Goal: Task Accomplishment & Management: Complete application form

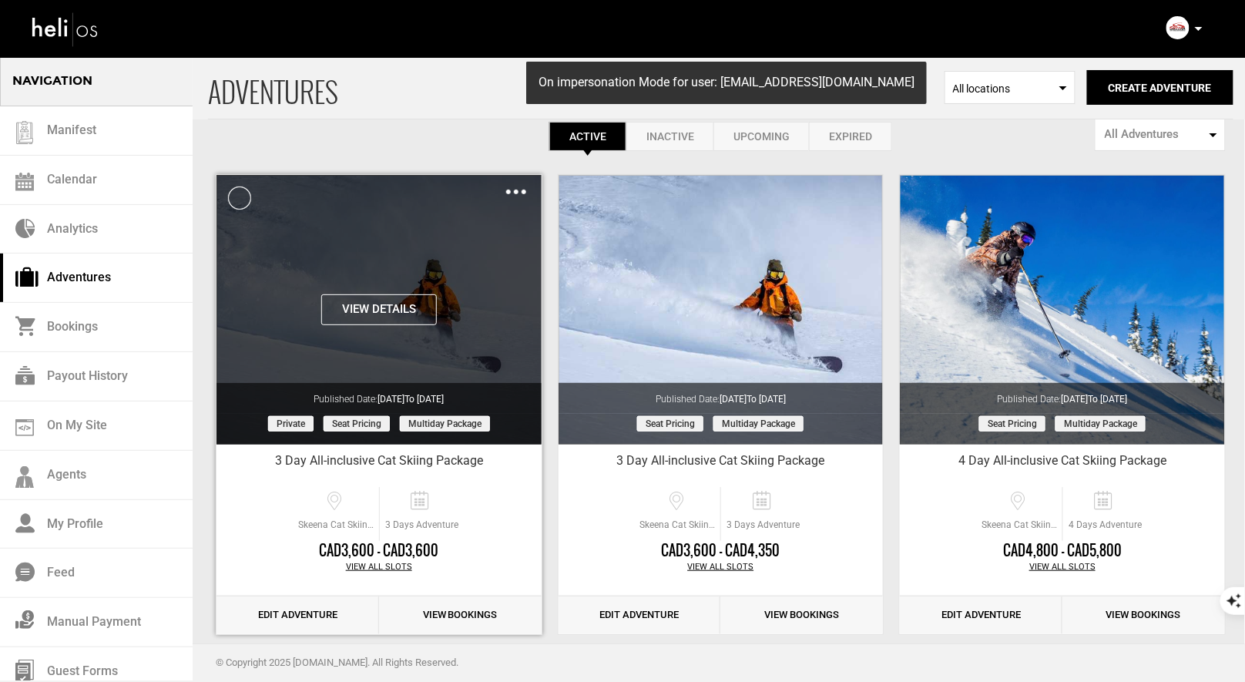
scroll to position [44, 0]
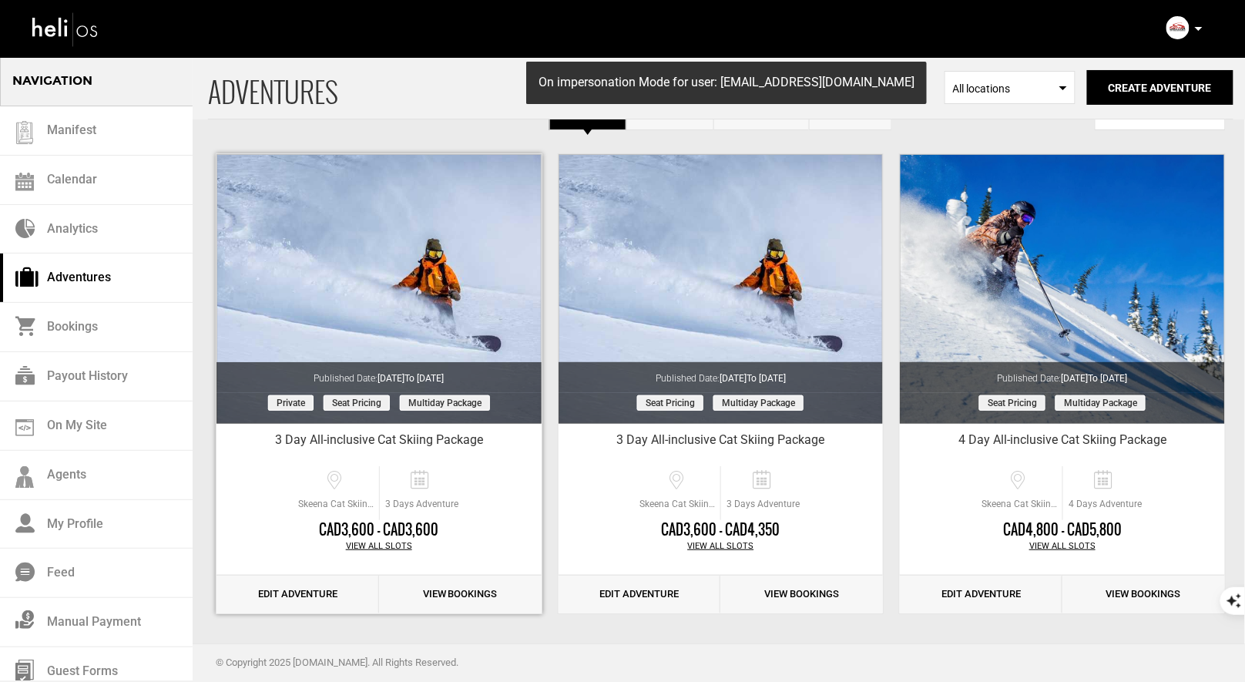
click at [307, 591] on link "Edit Adventure" at bounding box center [298, 595] width 163 height 38
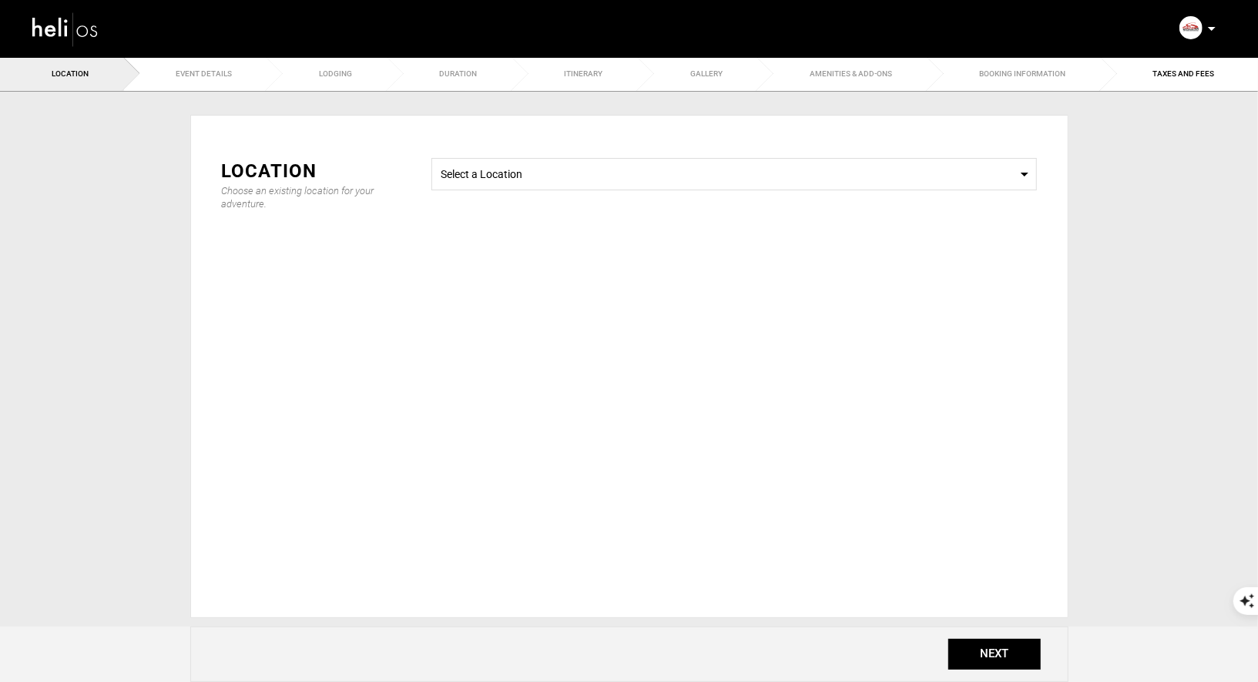
type input "3 Day All-inclusive Cat Skiing Package"
checkbox input "true"
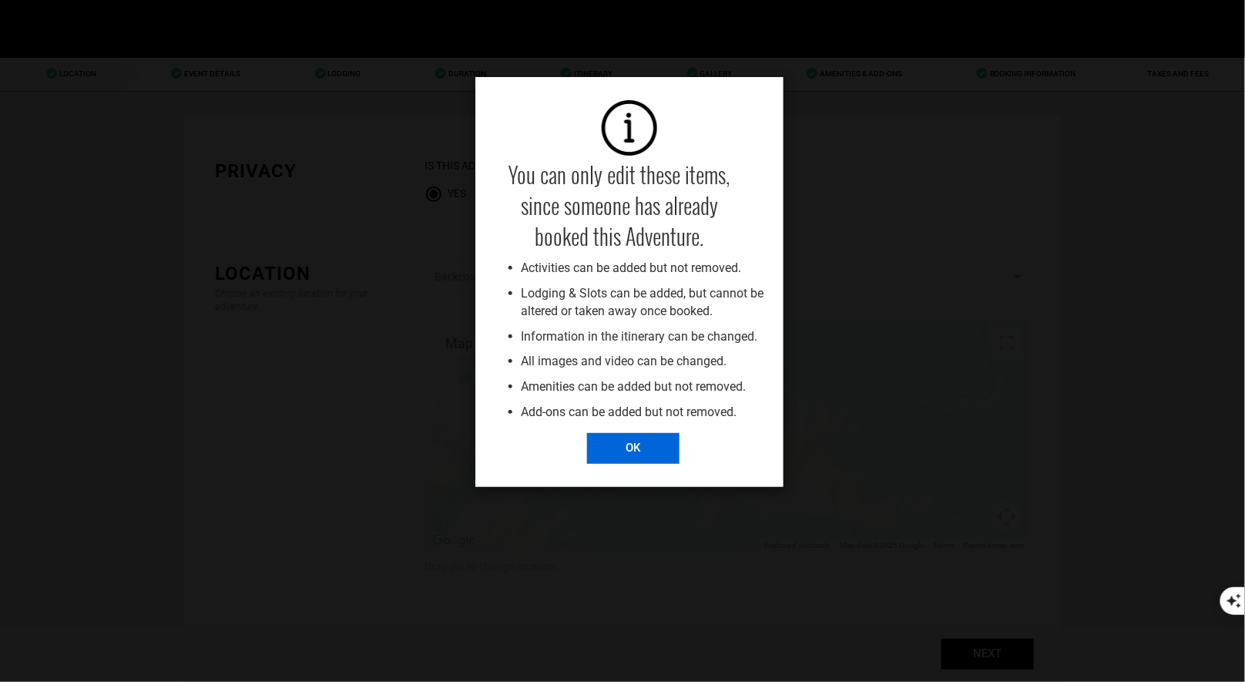
click at [629, 454] on input "OK" at bounding box center [633, 448] width 92 height 31
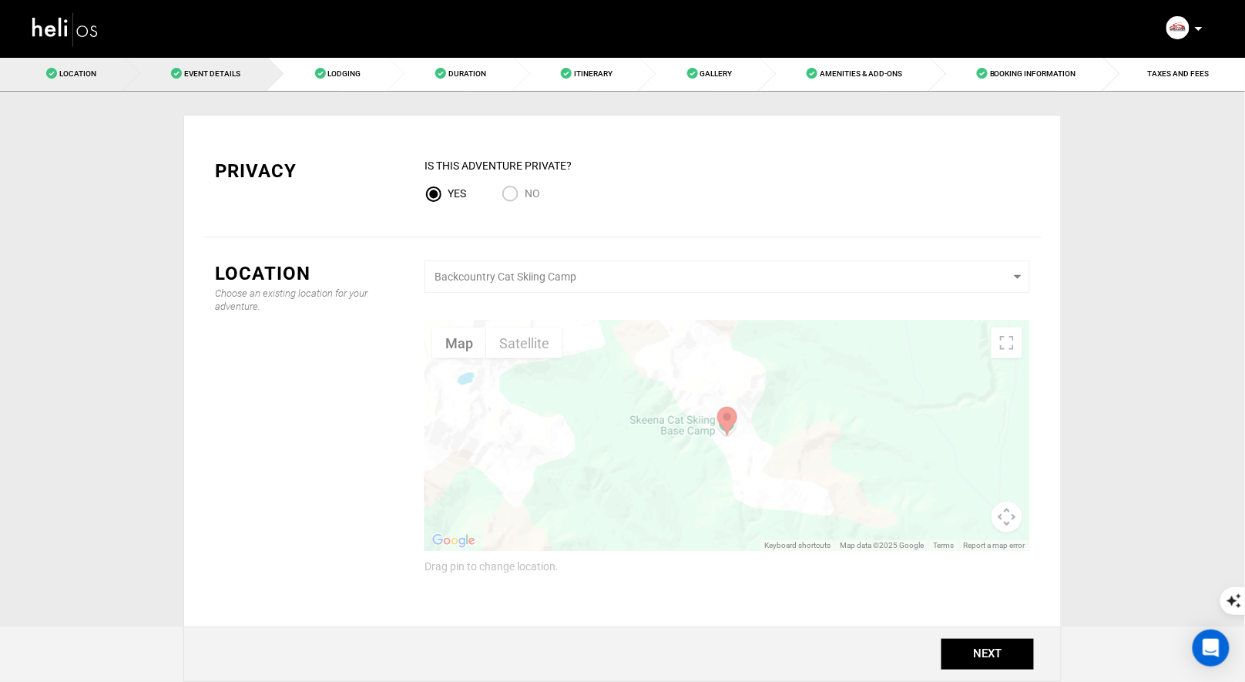
click at [216, 72] on span "Event Details" at bounding box center [212, 73] width 56 height 8
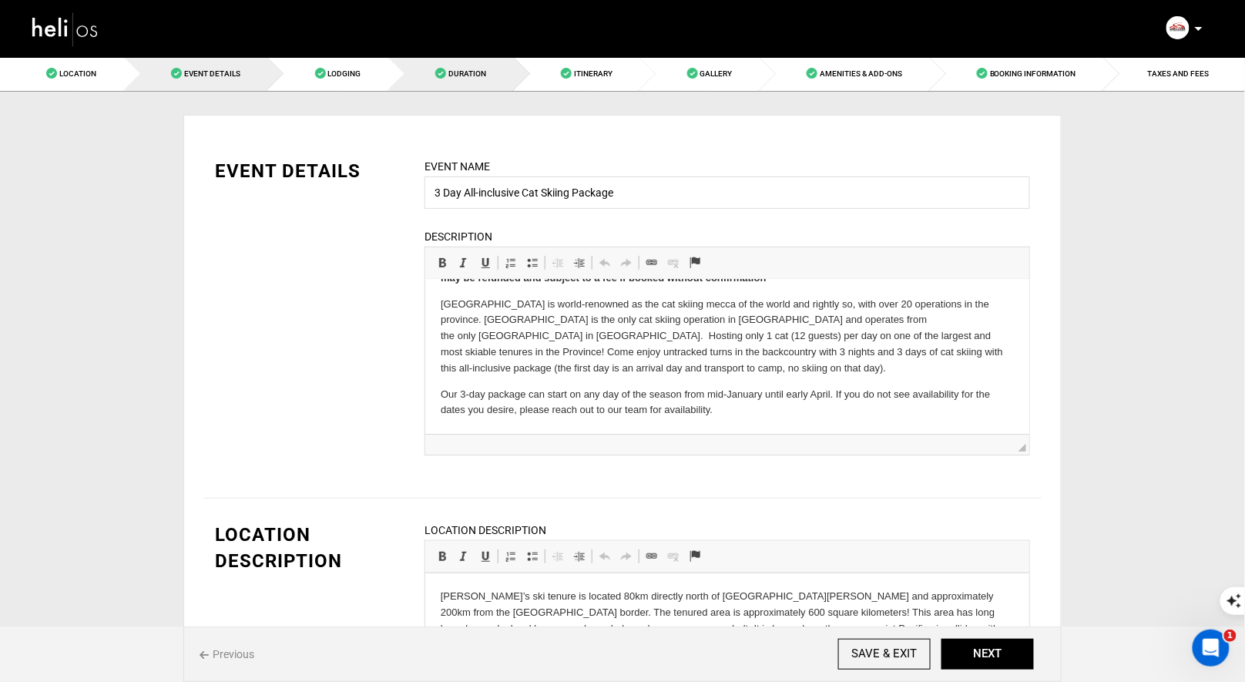
click at [479, 78] on link "Duration" at bounding box center [452, 73] width 126 height 35
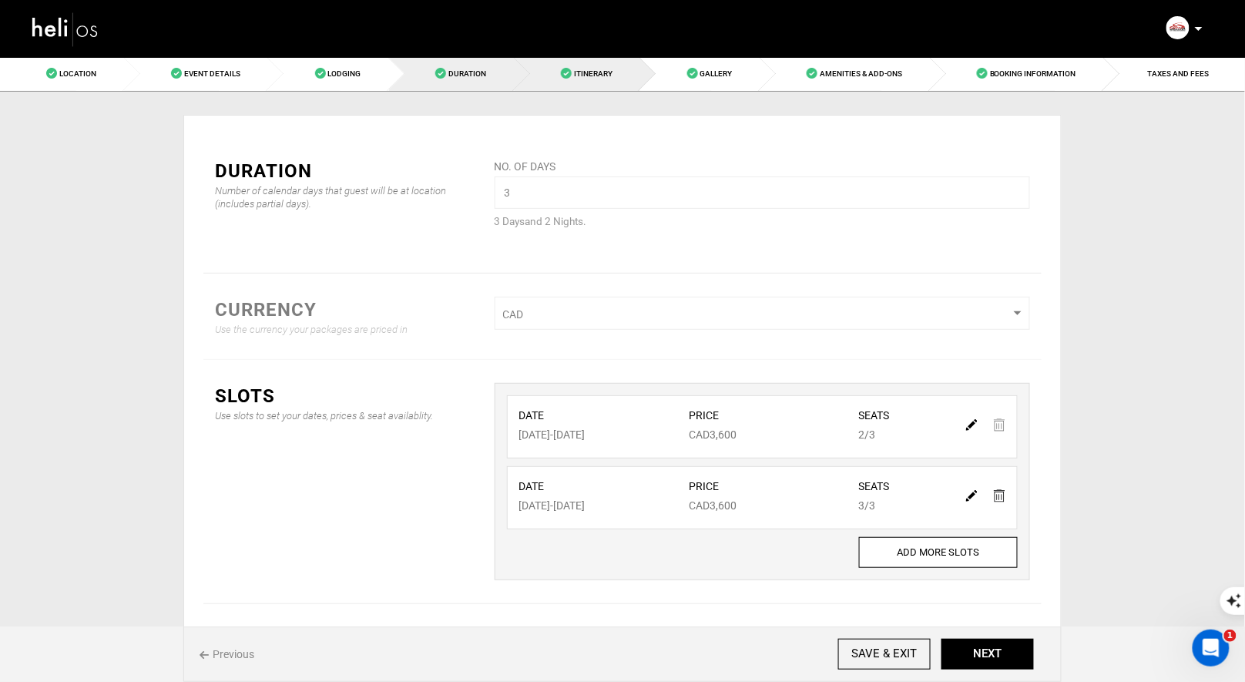
click at [589, 75] on span "Itinerary" at bounding box center [593, 73] width 39 height 8
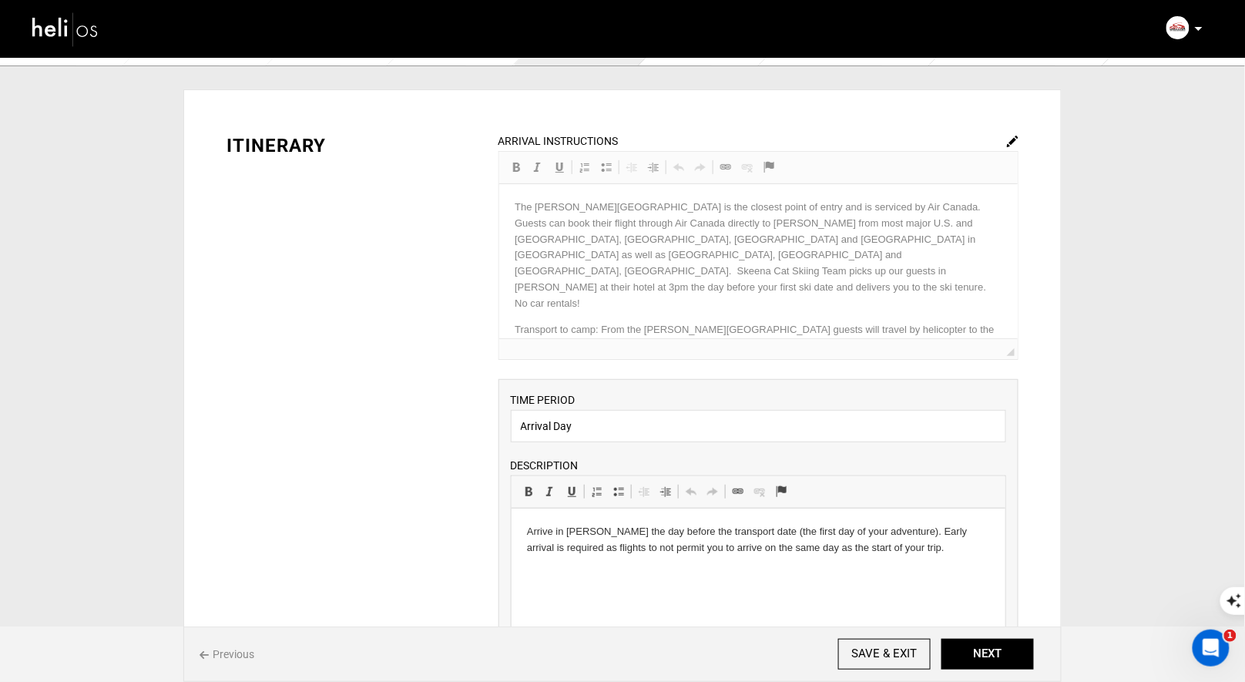
click at [1008, 139] on img at bounding box center [1013, 142] width 12 height 12
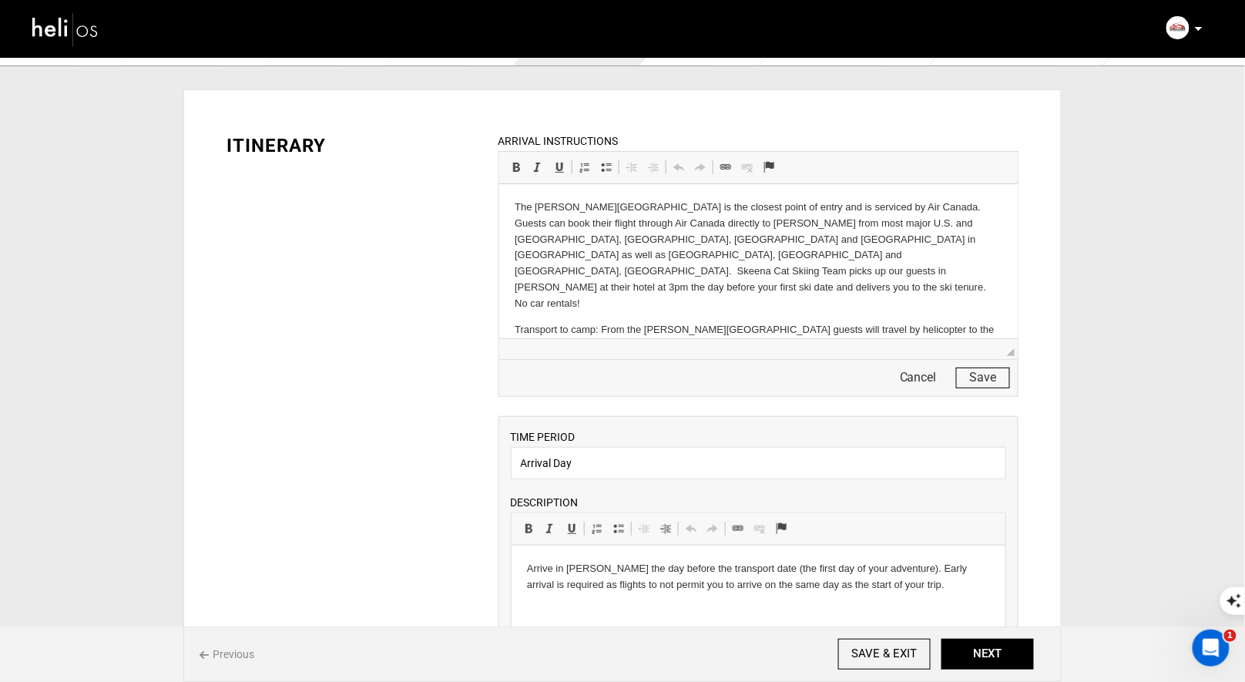
click at [798, 321] on p "Transport to camp: From the [PERSON_NAME][GEOGRAPHIC_DATA] guests will travel b…" at bounding box center [758, 345] width 488 height 48
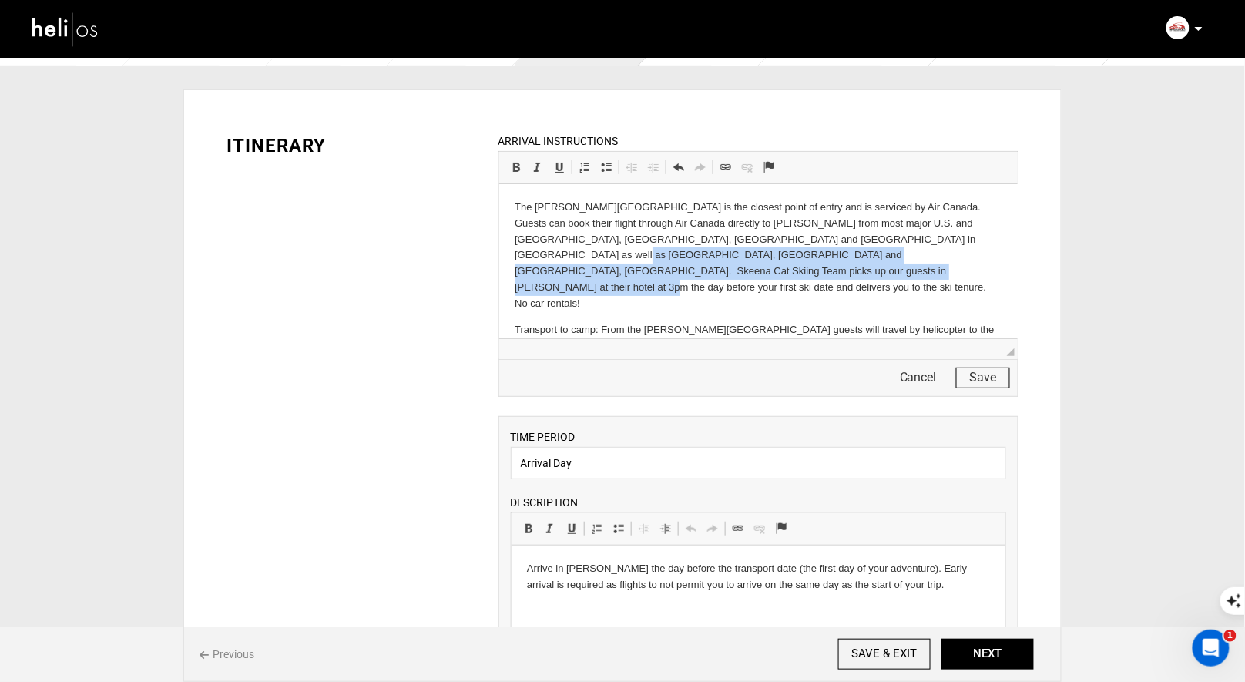
drag, startPoint x: 942, startPoint y: 236, endPoint x: 740, endPoint y: 270, distance: 205.5
click at [740, 270] on p "The [PERSON_NAME][GEOGRAPHIC_DATA] is the closest point of entry and is service…" at bounding box center [758, 255] width 488 height 113
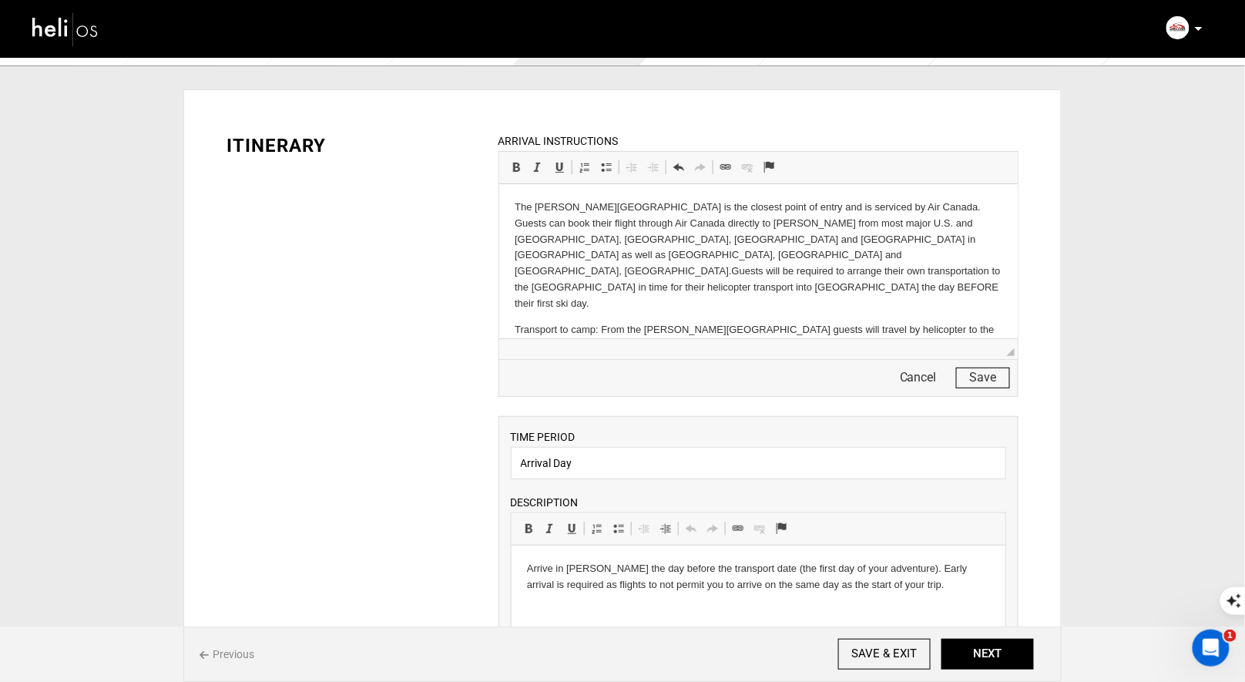
click at [993, 368] on button "Save" at bounding box center [983, 378] width 54 height 21
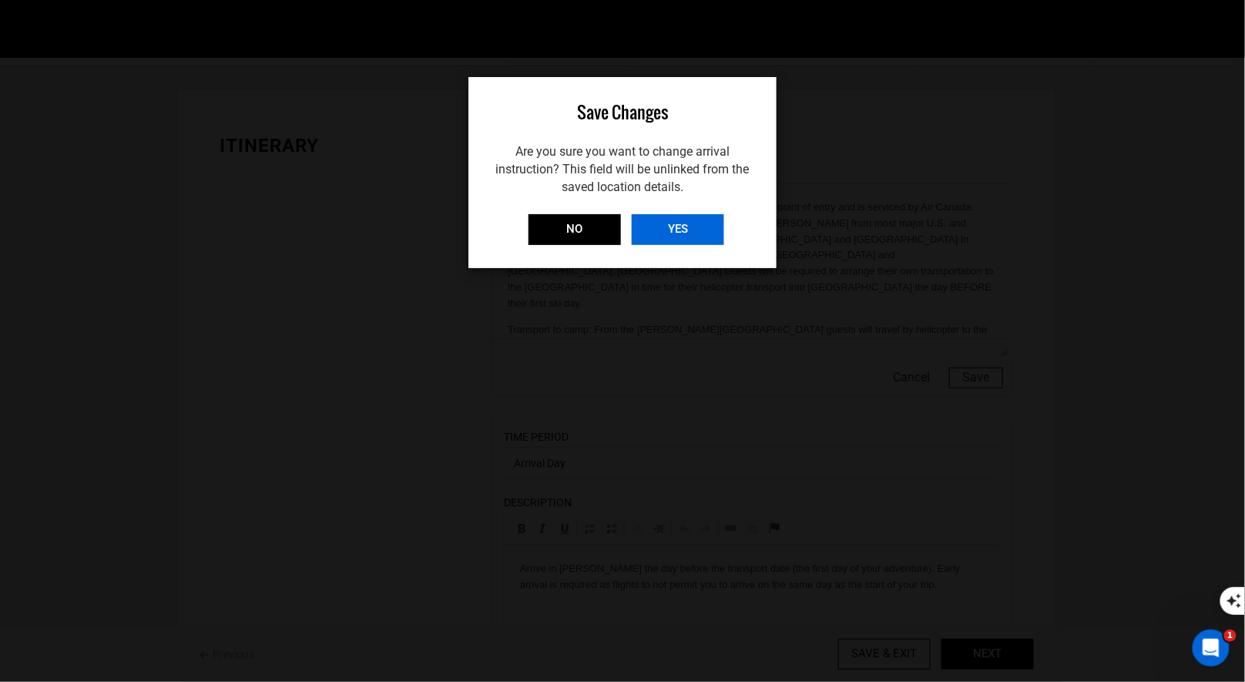
click at [694, 238] on input "YES" at bounding box center [678, 229] width 92 height 31
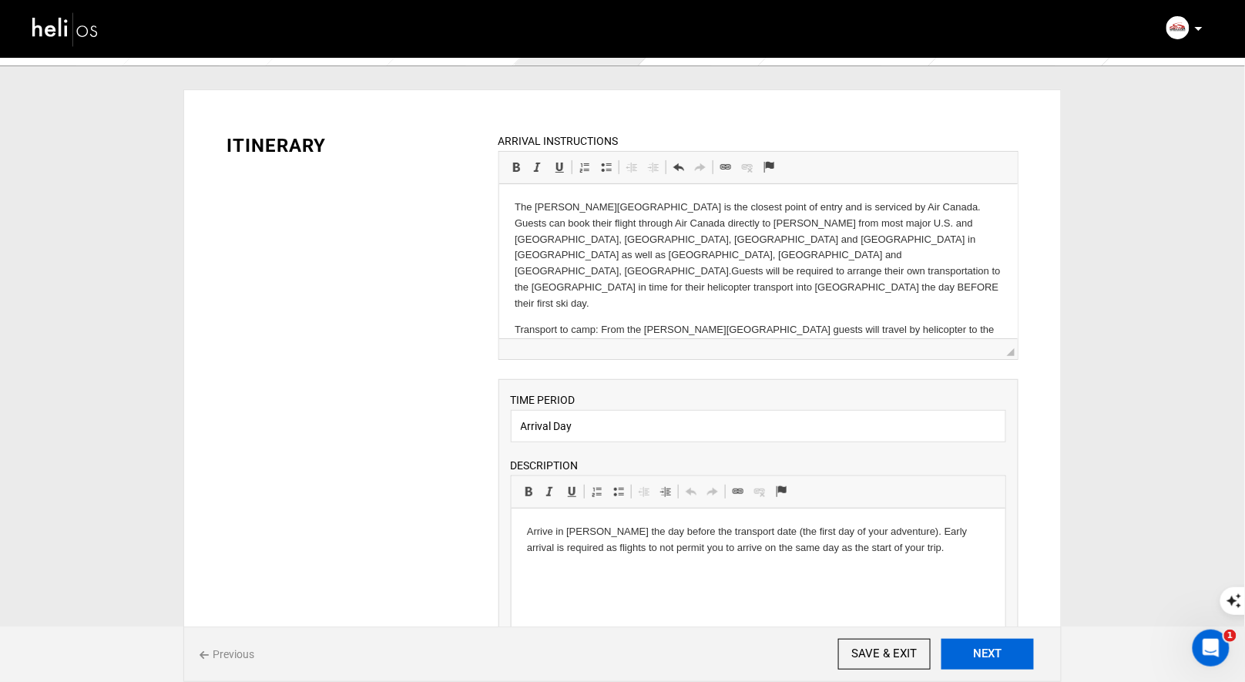
click at [988, 655] on button "NEXT" at bounding box center [988, 654] width 92 height 31
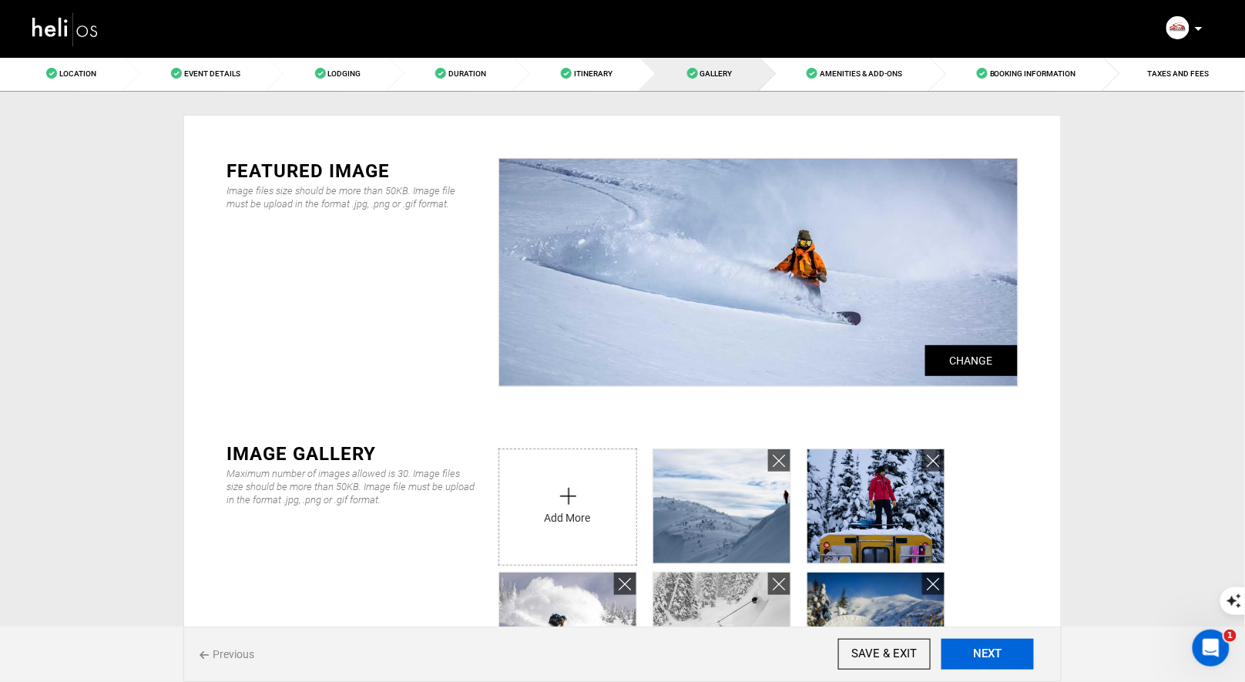
click at [988, 655] on button "NEXT" at bounding box center [988, 654] width 92 height 31
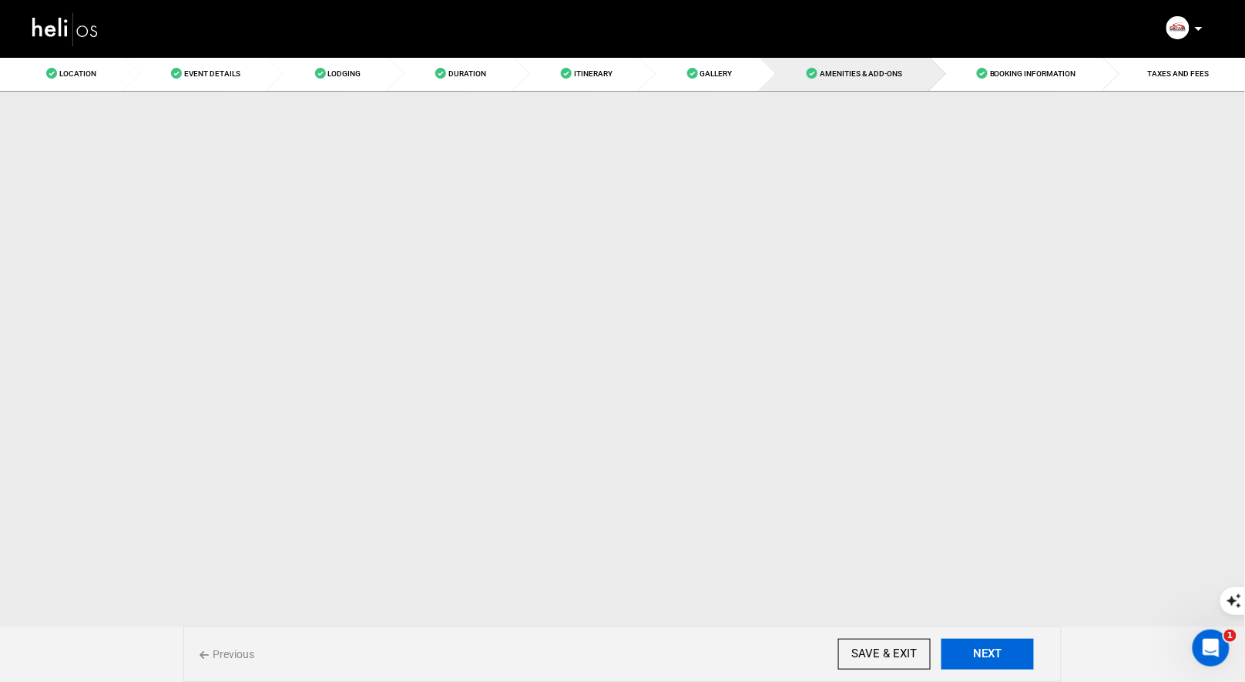
click at [988, 655] on button "NEXT" at bounding box center [988, 654] width 92 height 31
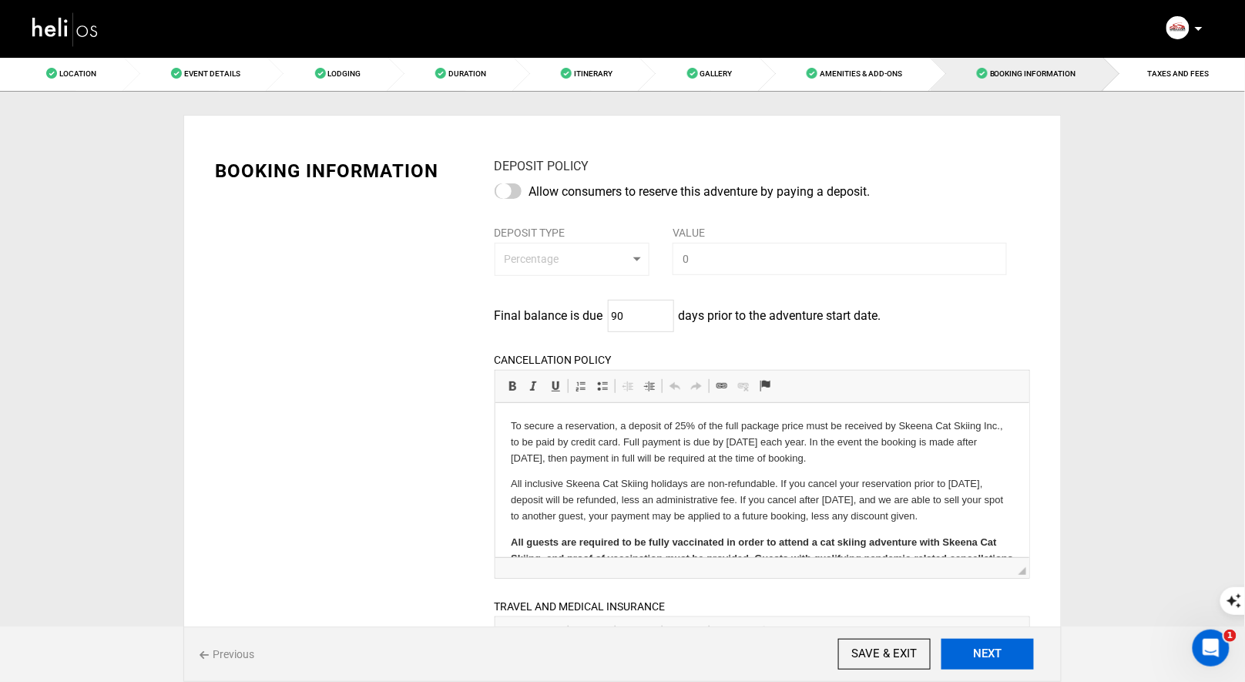
click at [988, 655] on button "NEXT" at bounding box center [988, 654] width 92 height 31
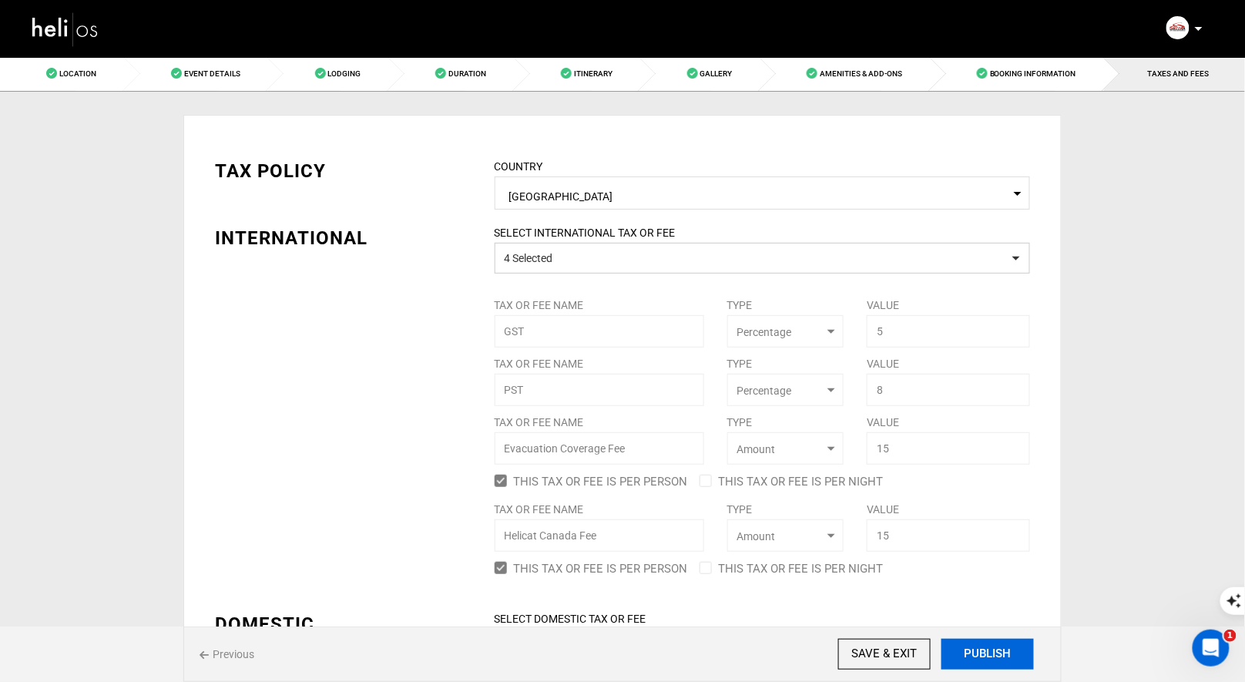
click at [988, 655] on button "PUBLISH" at bounding box center [988, 654] width 92 height 31
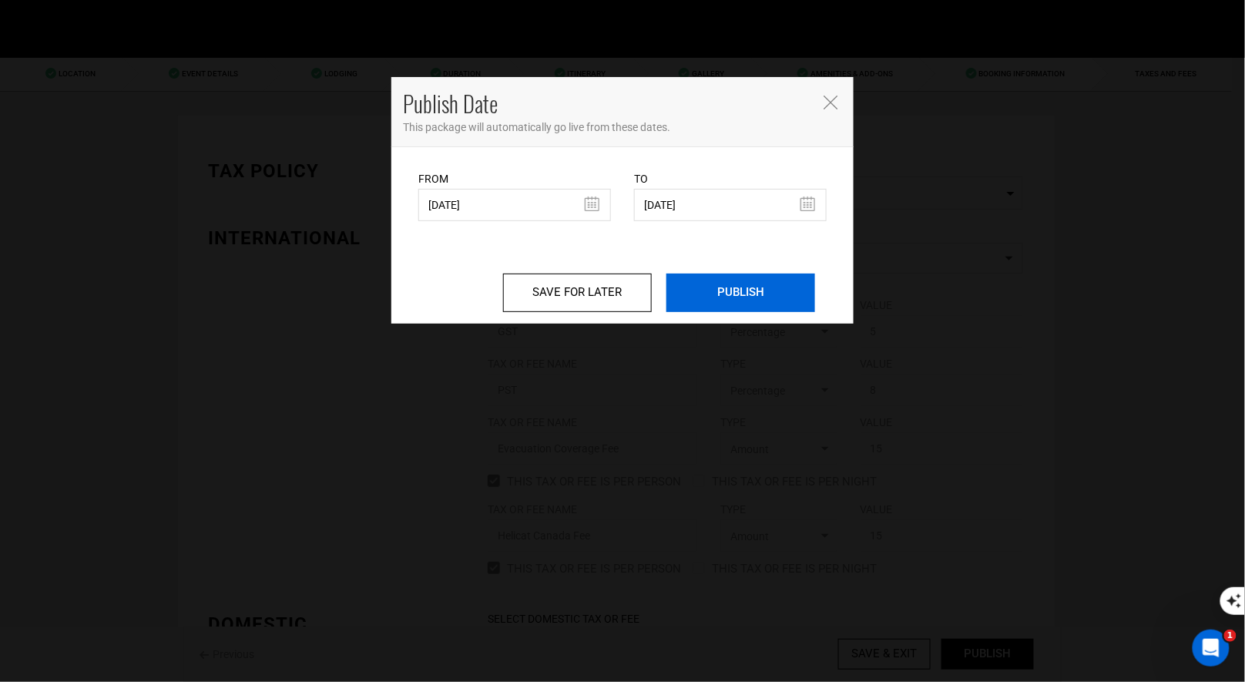
click at [748, 297] on input "PUBLISH" at bounding box center [741, 293] width 149 height 39
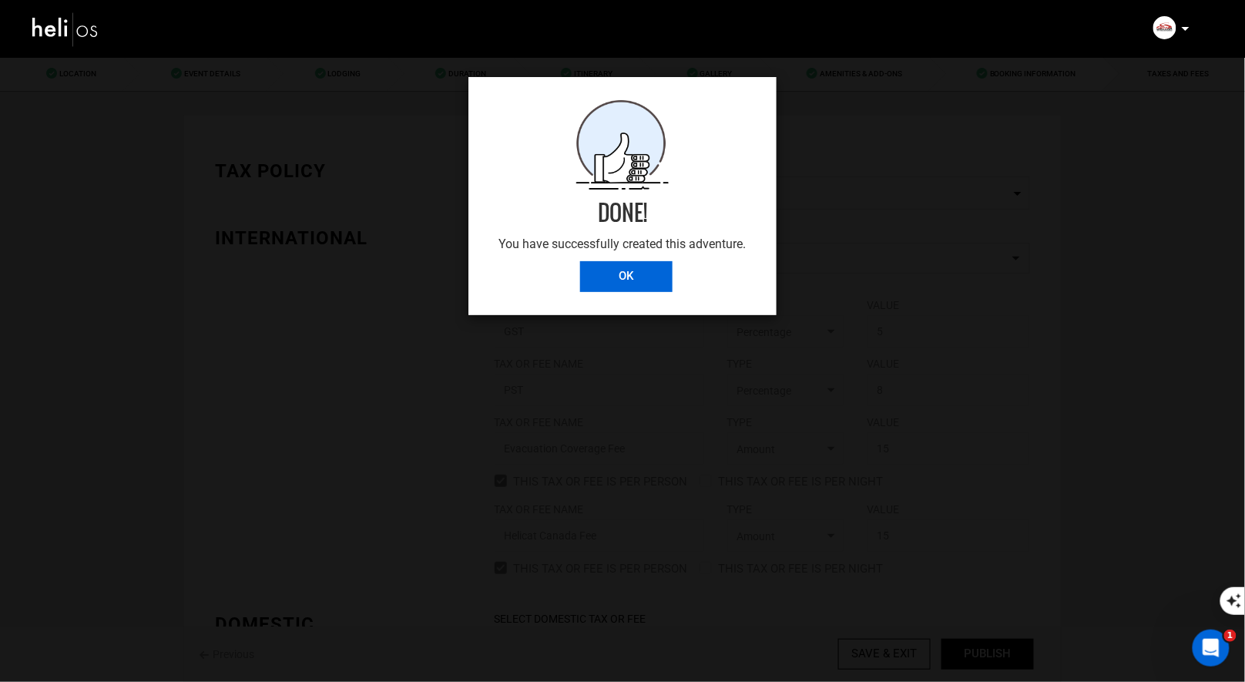
click at [638, 277] on input "OK" at bounding box center [626, 276] width 92 height 31
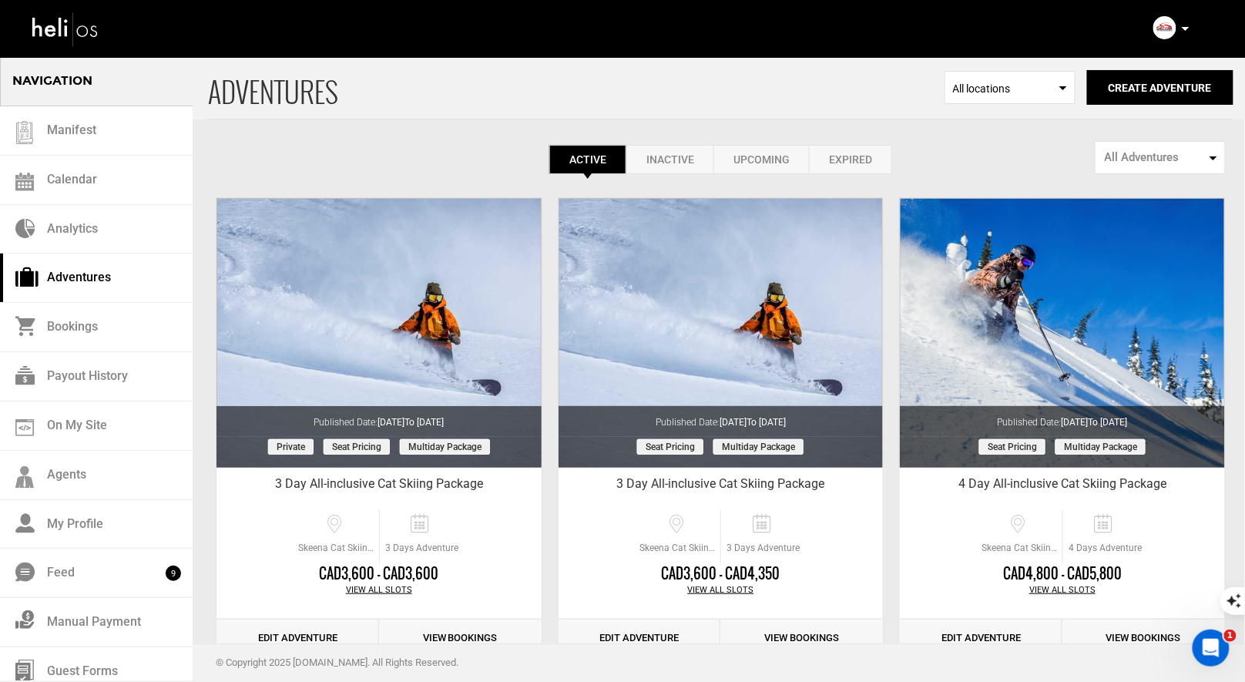
click at [1189, 29] on icon at bounding box center [1186, 29] width 8 height 4
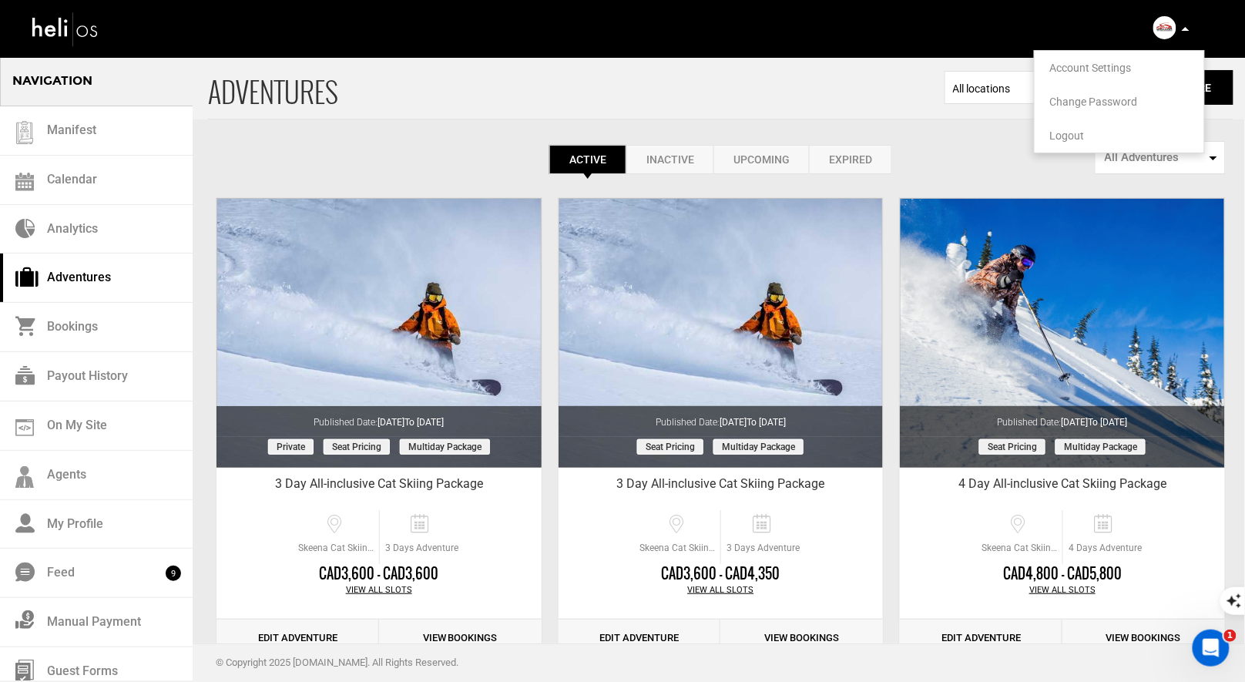
click at [1049, 140] on li "Logout" at bounding box center [1120, 136] width 170 height 34
